Goal: Navigation & Orientation: Go to known website

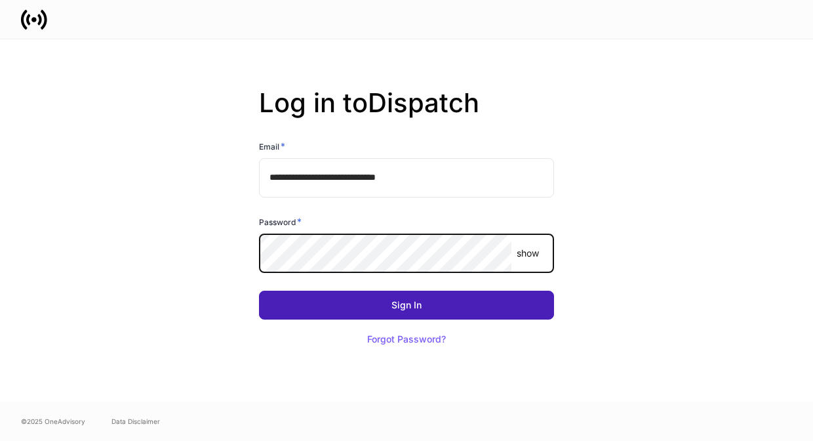
click at [406, 305] on div "Sign In" at bounding box center [407, 304] width 30 height 9
